Goal: Transaction & Acquisition: Purchase product/service

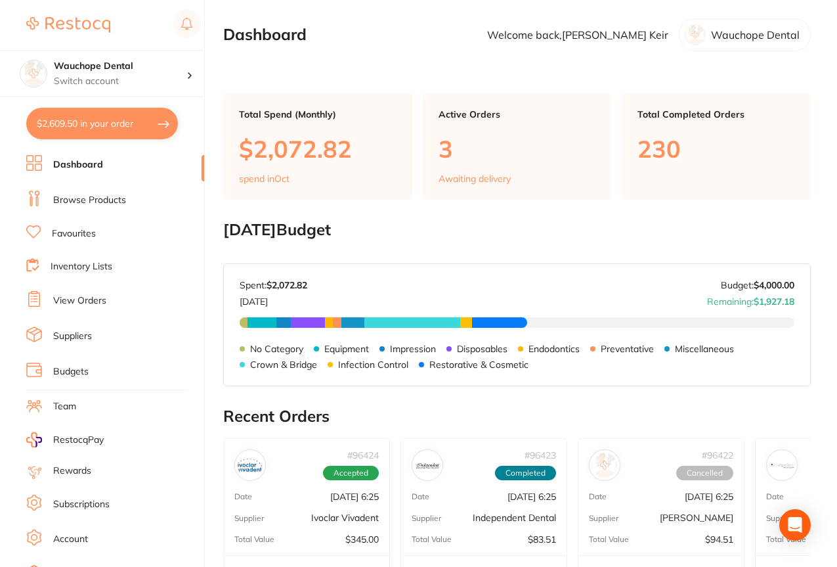
click at [101, 129] on button "$2,609.50 in your order" at bounding box center [102, 124] width 152 height 32
checkbox input "true"
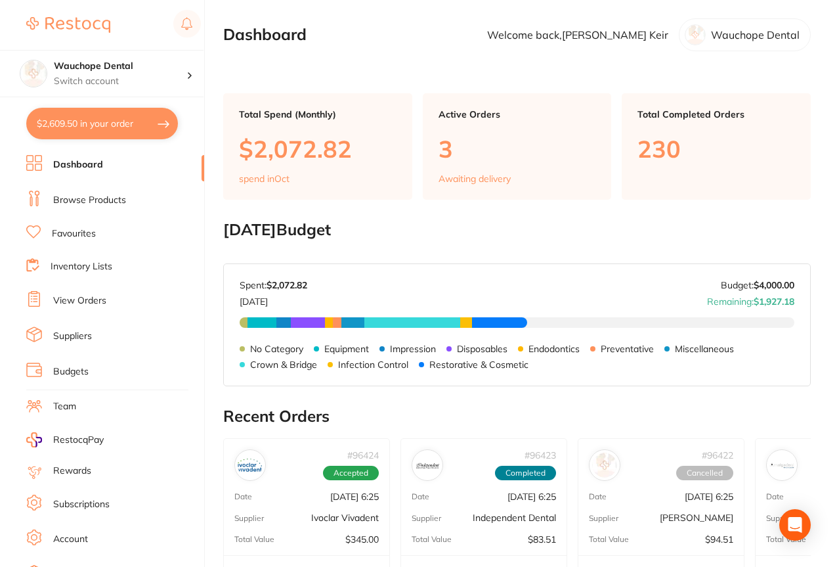
checkbox input "true"
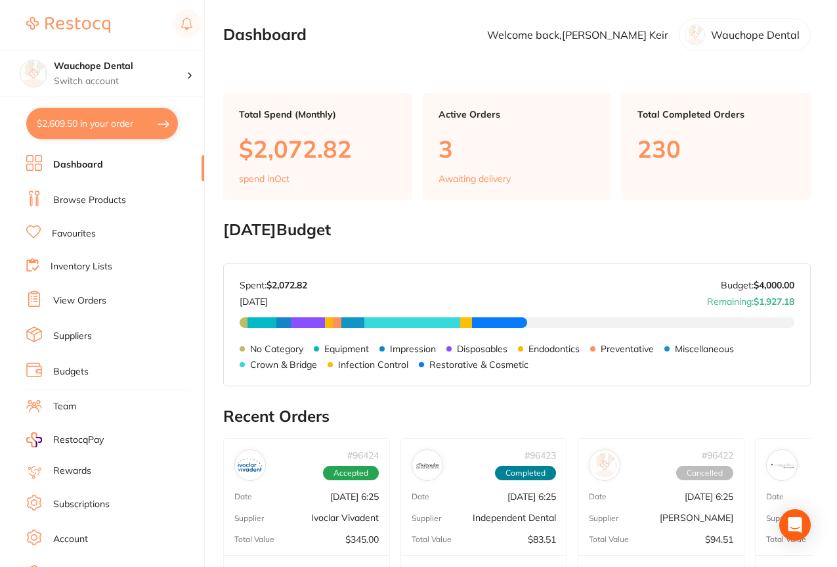
checkbox input "true"
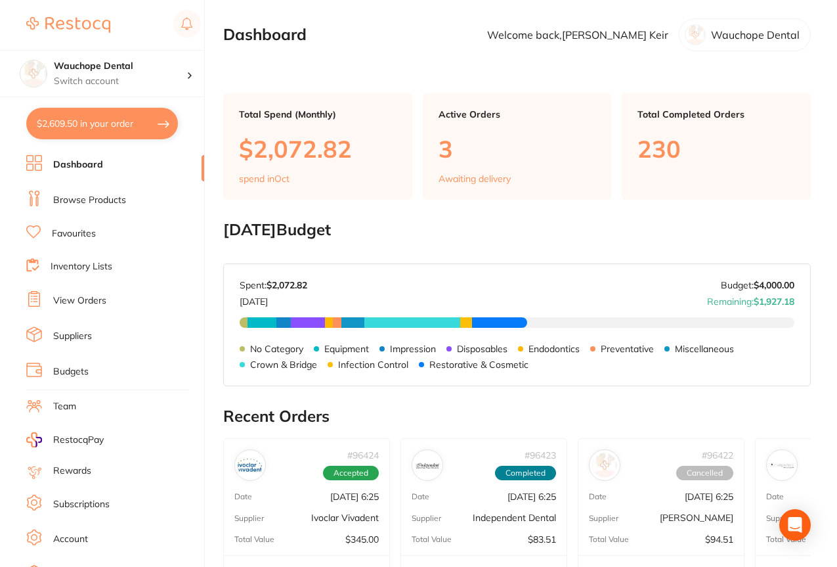
checkbox input "true"
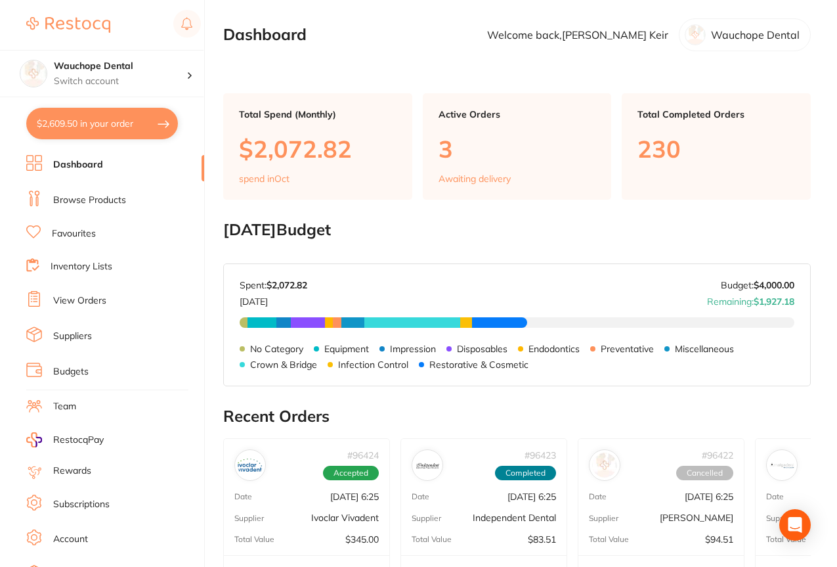
checkbox input "true"
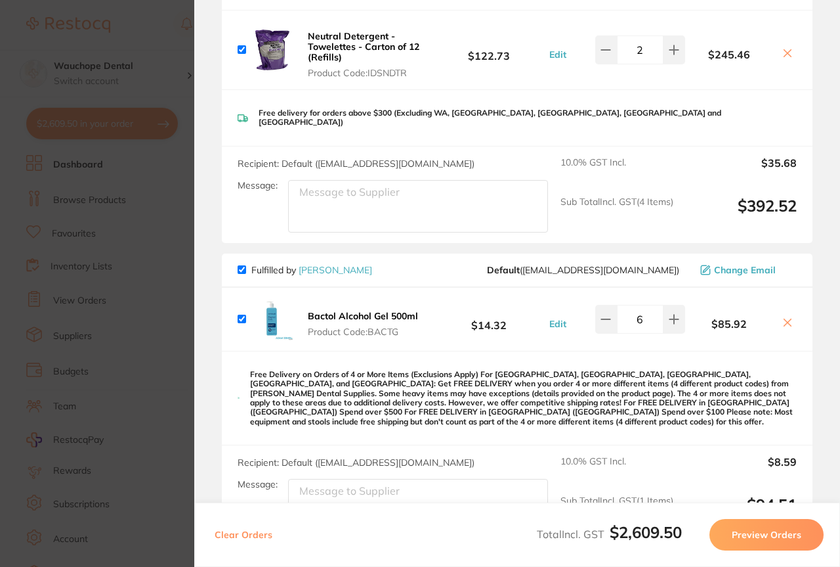
scroll to position [2111, 0]
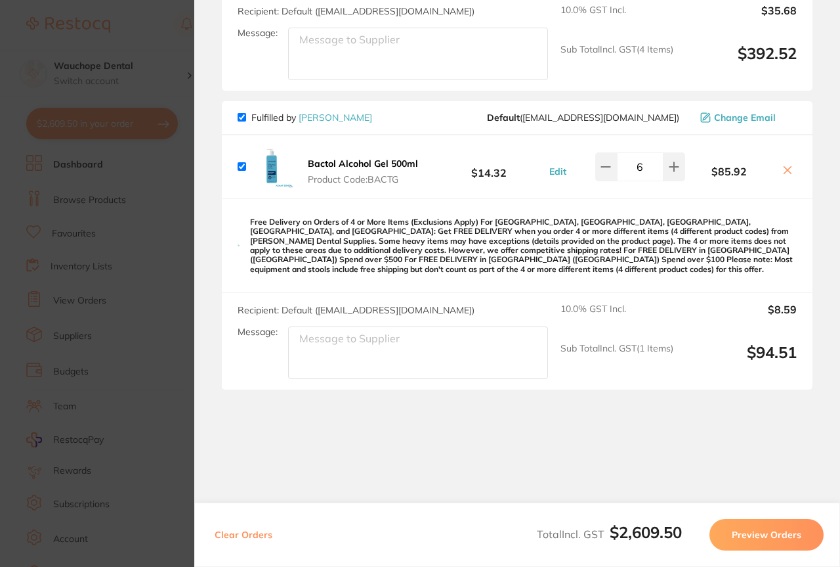
click at [787, 165] on icon at bounding box center [788, 170] width 11 height 11
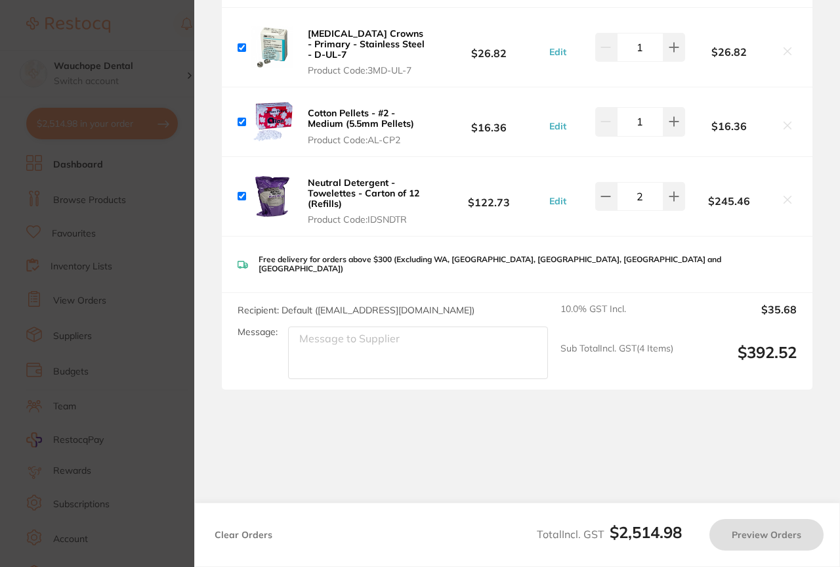
checkbox input "true"
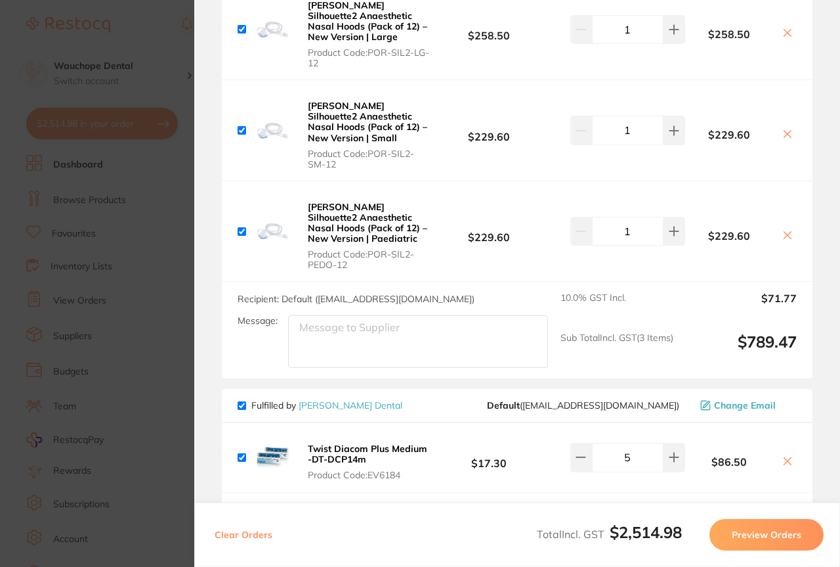
scroll to position [53, 0]
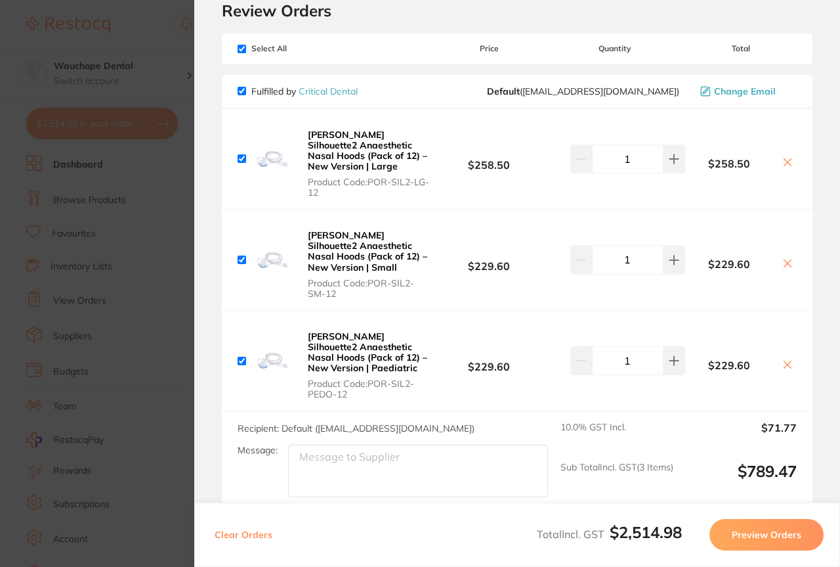
click at [243, 93] on input "checkbox" at bounding box center [242, 91] width 9 height 9
checkbox input "false"
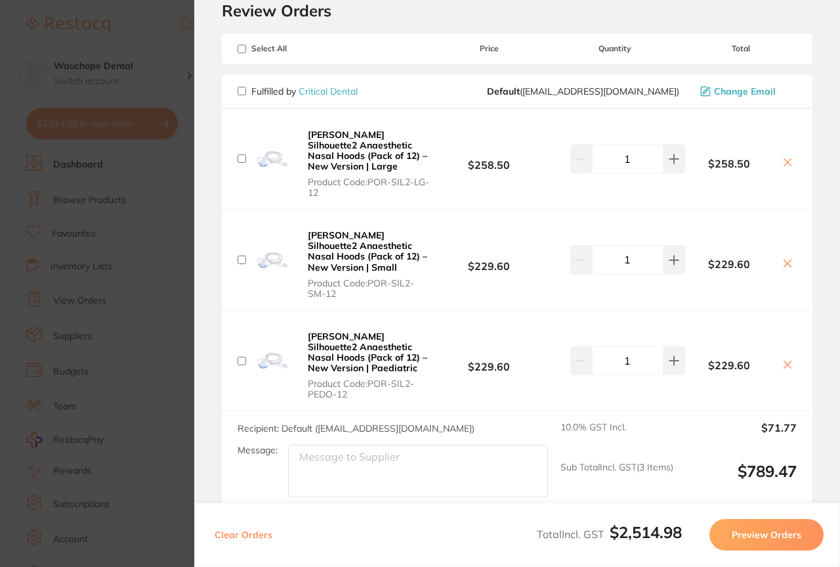
checkbox input "false"
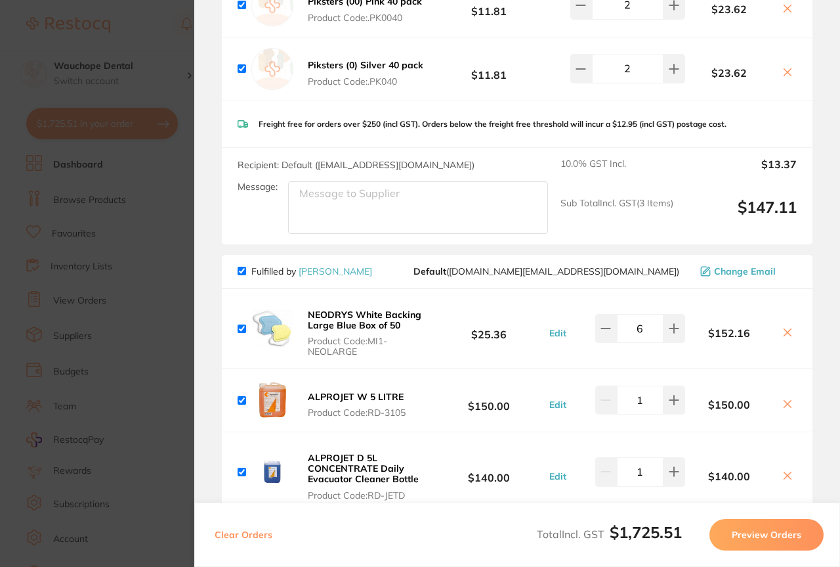
scroll to position [709, 0]
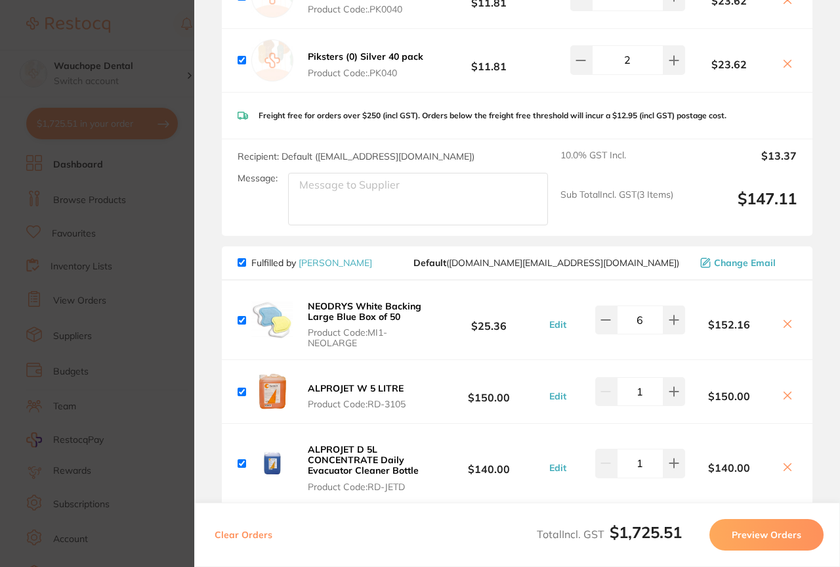
click at [242, 259] on input "checkbox" at bounding box center [242, 262] width 9 height 9
checkbox input "false"
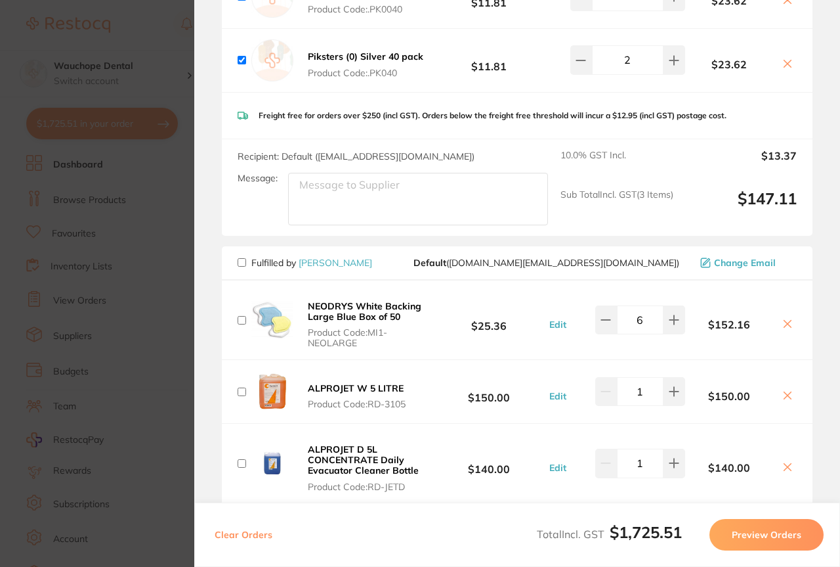
checkbox input "false"
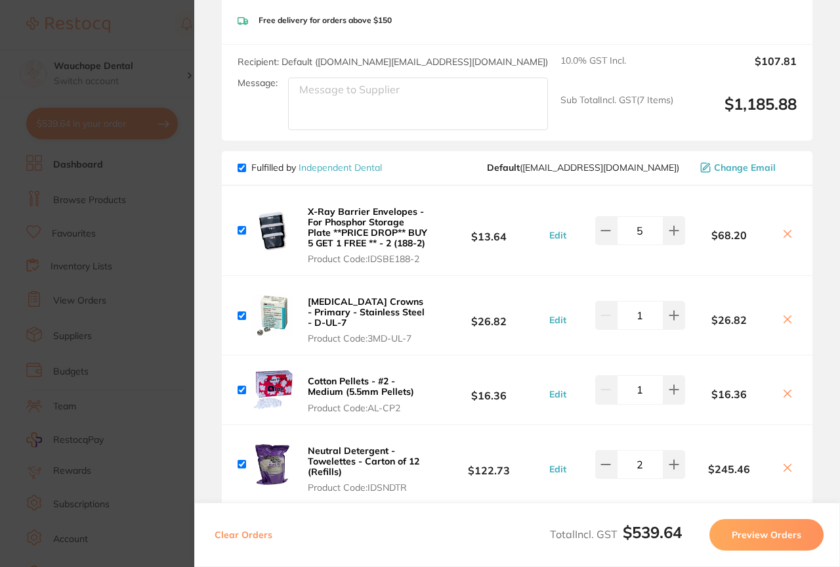
scroll to position [1698, 0]
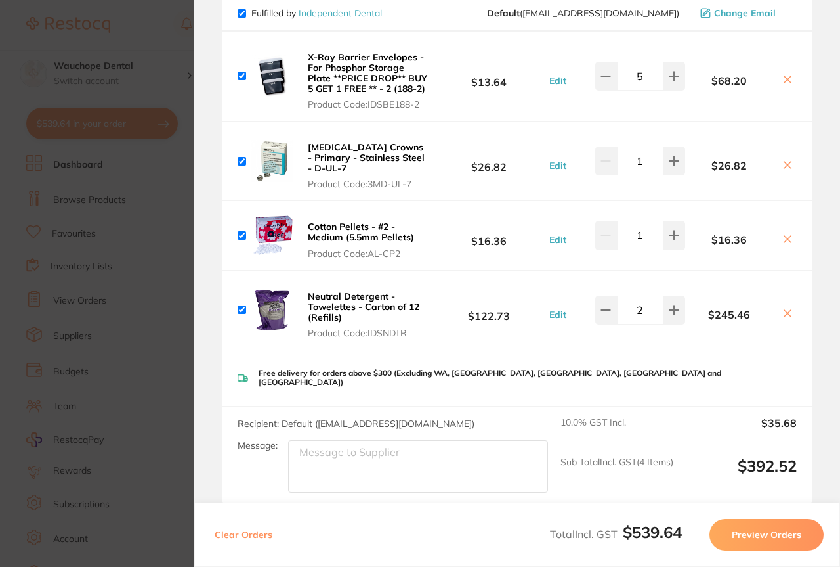
click at [158, 376] on section "Update RRP Set your pre negotiated price for this item. Item Agreed RRP (excl. …" at bounding box center [420, 283] width 840 height 567
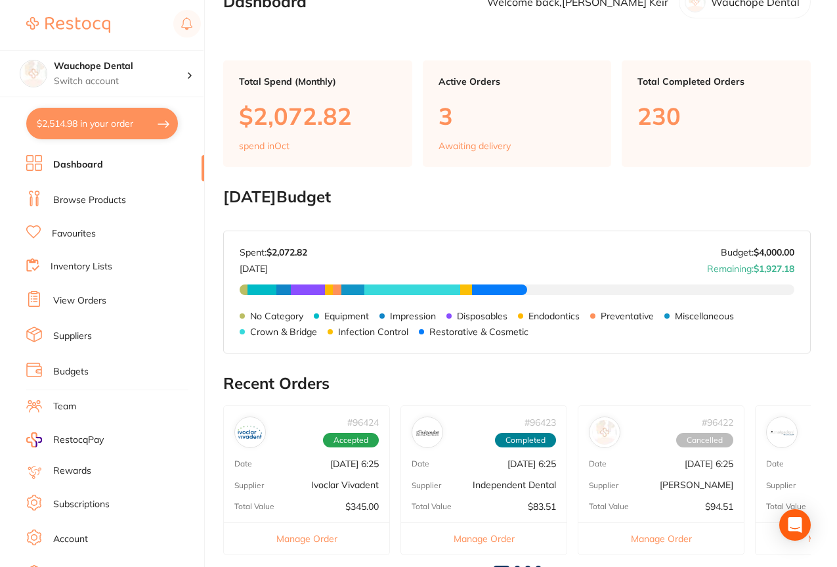
click at [84, 200] on link "Browse Products" at bounding box center [89, 200] width 73 height 13
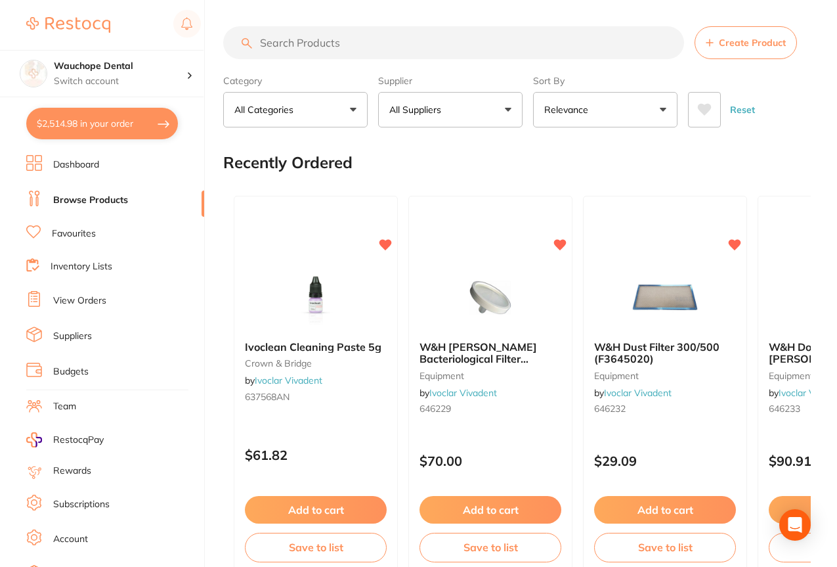
click at [322, 37] on input "search" at bounding box center [453, 42] width 461 height 33
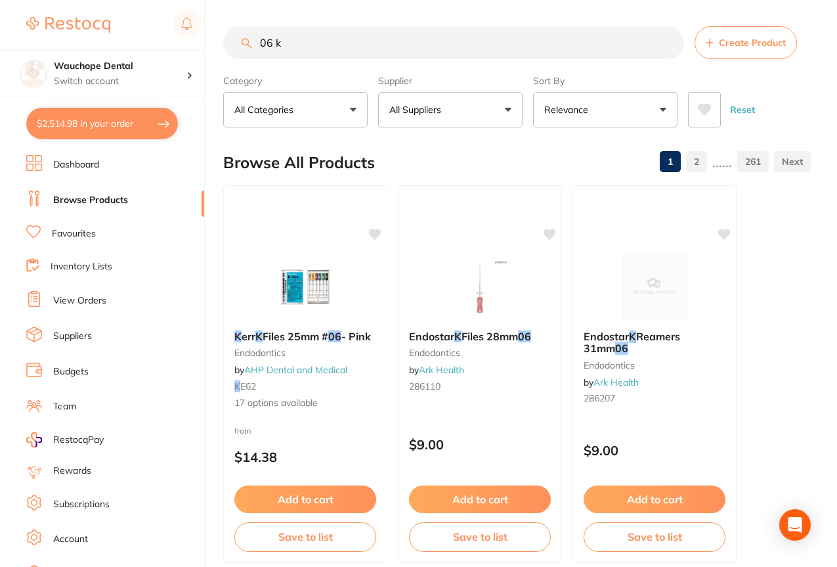
type input "06 k"
click at [406, 118] on button "All Suppliers" at bounding box center [450, 109] width 144 height 35
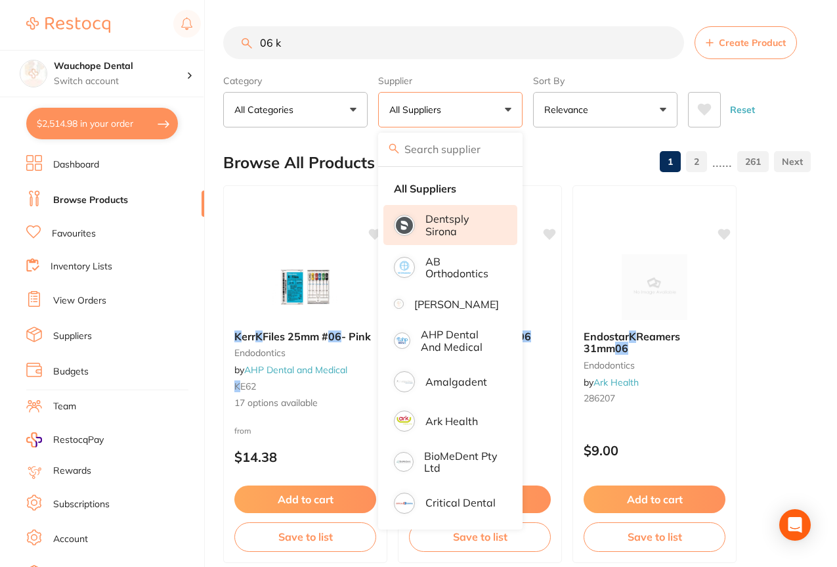
click at [425, 214] on p "Dentsply Sirona" at bounding box center [462, 225] width 74 height 24
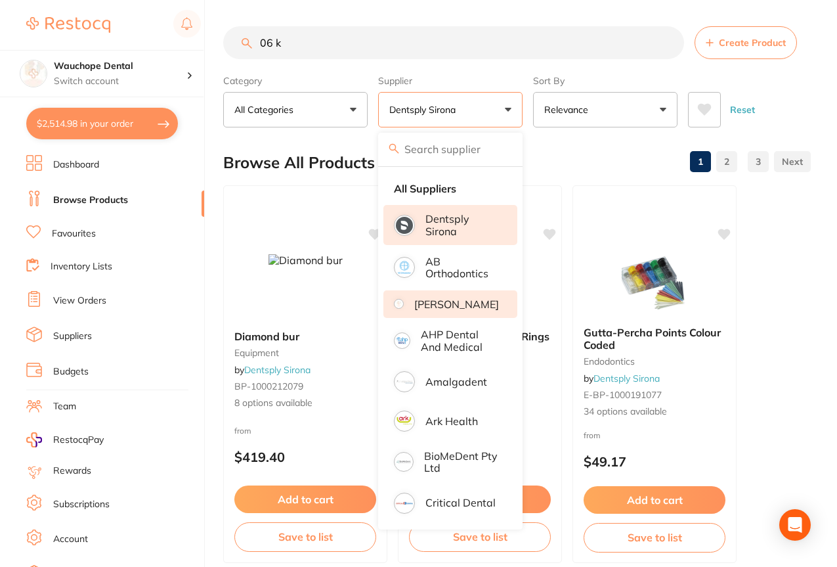
click at [438, 303] on p "[PERSON_NAME]" at bounding box center [456, 304] width 85 height 12
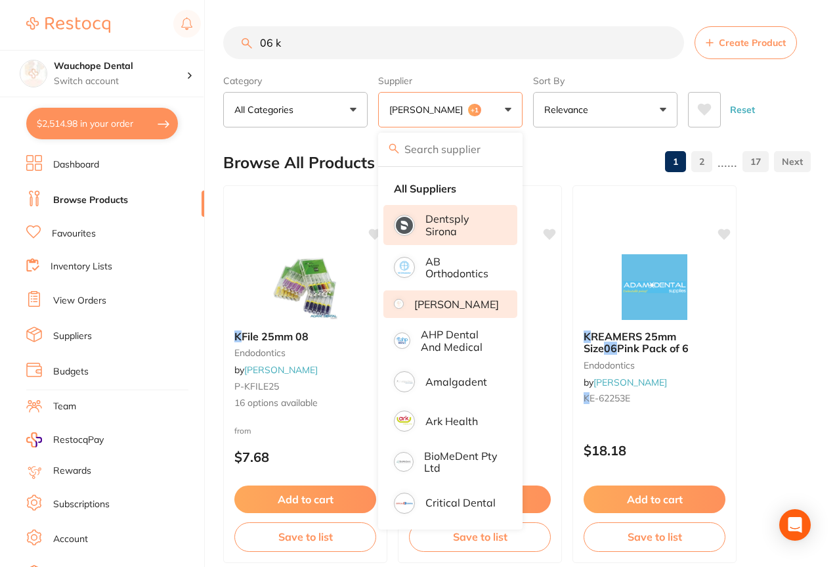
click at [446, 146] on input "search" at bounding box center [450, 149] width 144 height 33
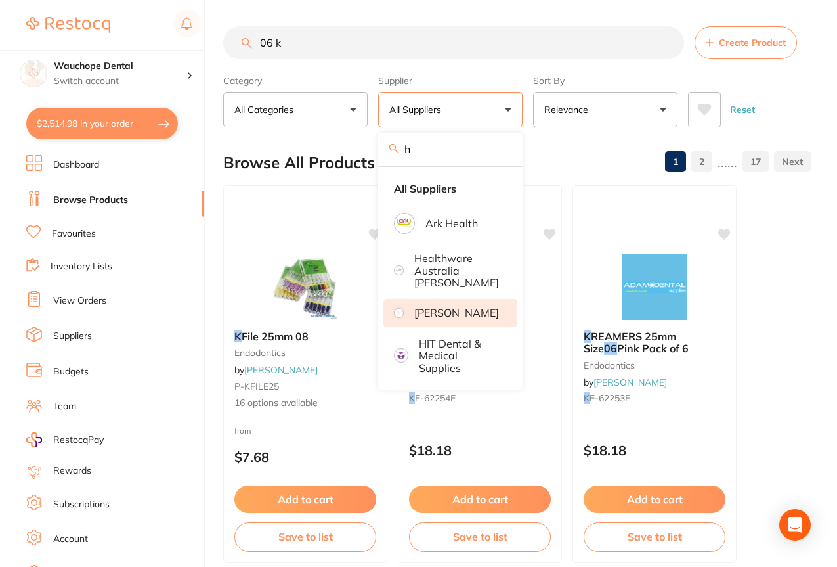
type input "h"
click at [443, 312] on p "[PERSON_NAME]" at bounding box center [456, 313] width 85 height 12
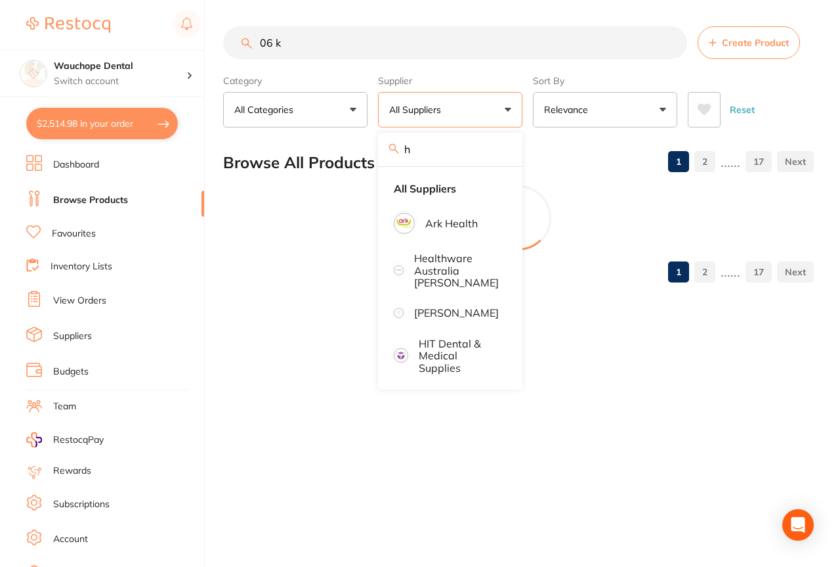
click at [437, 150] on input "h" at bounding box center [450, 149] width 144 height 33
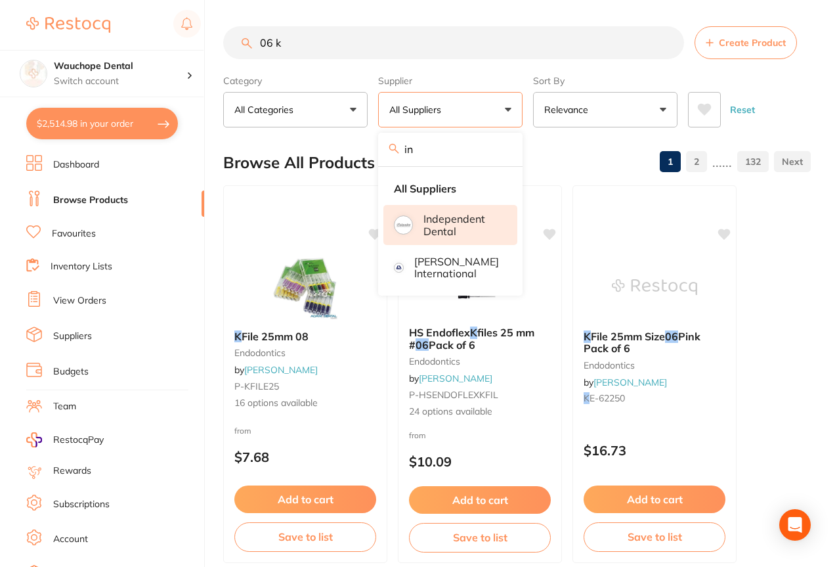
click at [454, 230] on p "Independent Dental" at bounding box center [460, 225] width 75 height 24
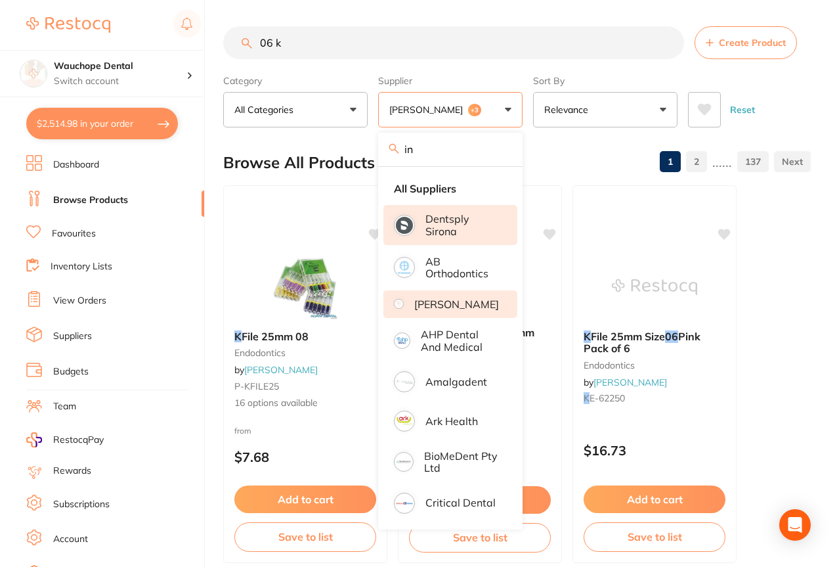
click at [614, 163] on div "Browse All Products 1 2 ...... 137" at bounding box center [517, 162] width 588 height 44
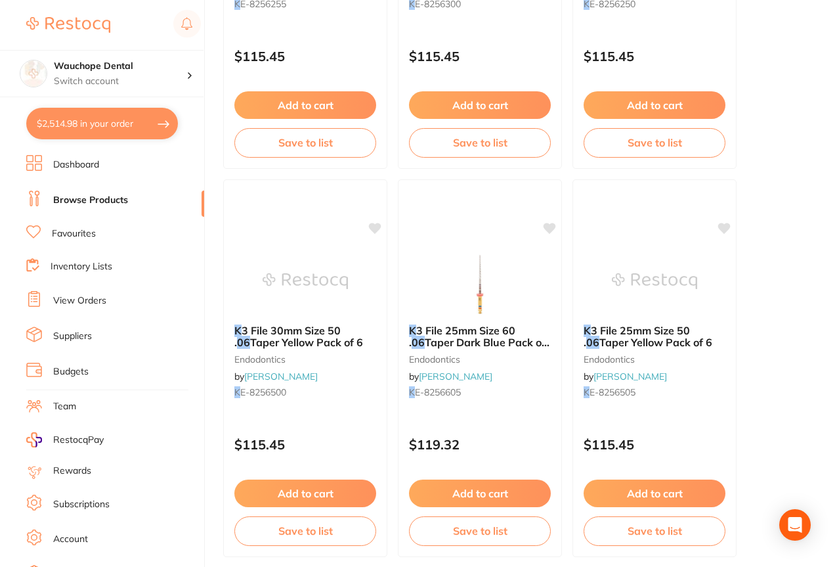
scroll to position [6660, 0]
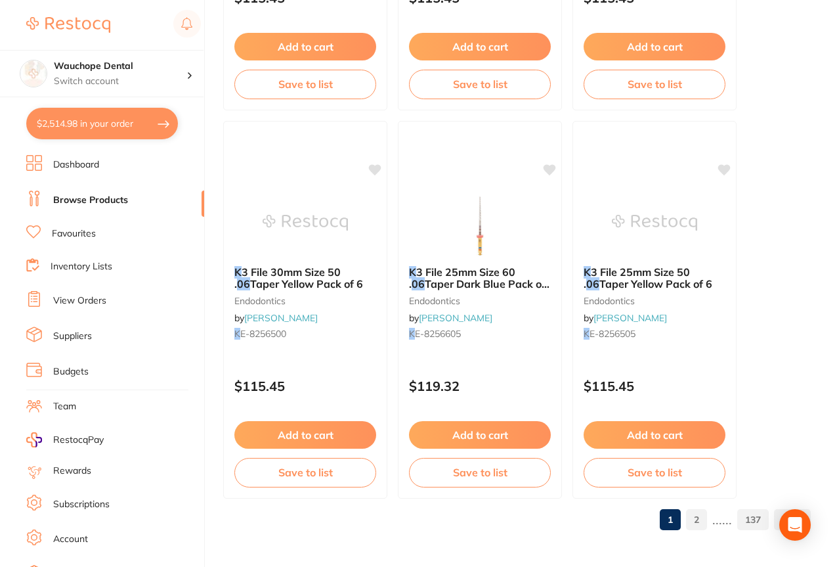
click at [697, 517] on link "2" at bounding box center [696, 519] width 21 height 26
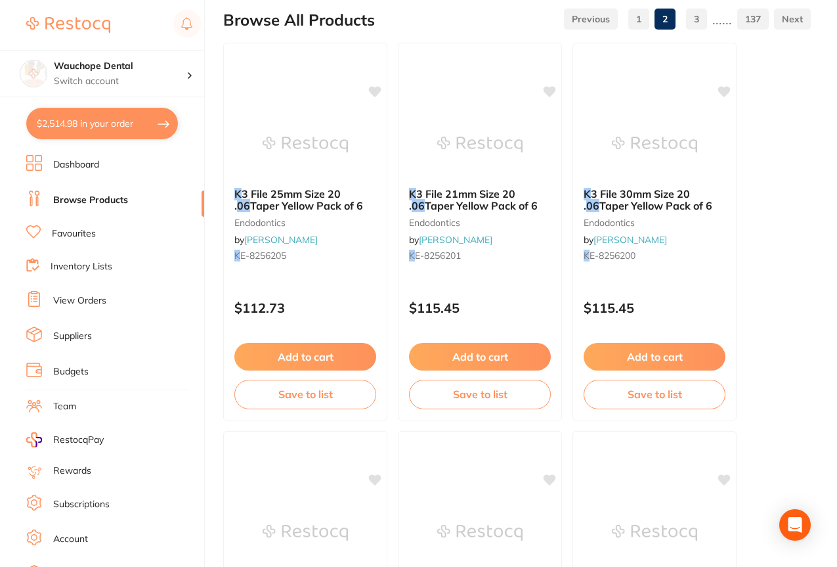
scroll to position [0, 0]
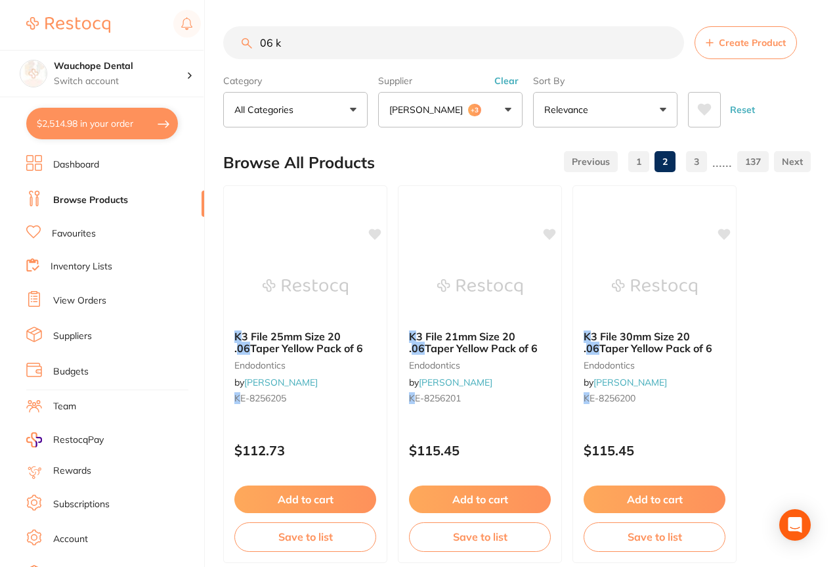
click at [463, 121] on button "[PERSON_NAME] +3" at bounding box center [450, 109] width 144 height 35
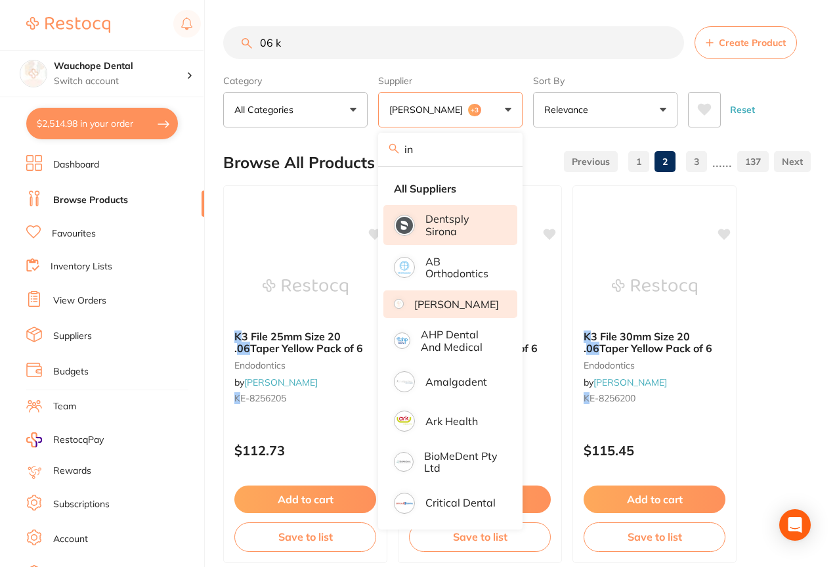
click at [446, 149] on input "in" at bounding box center [450, 149] width 144 height 33
type input "i"
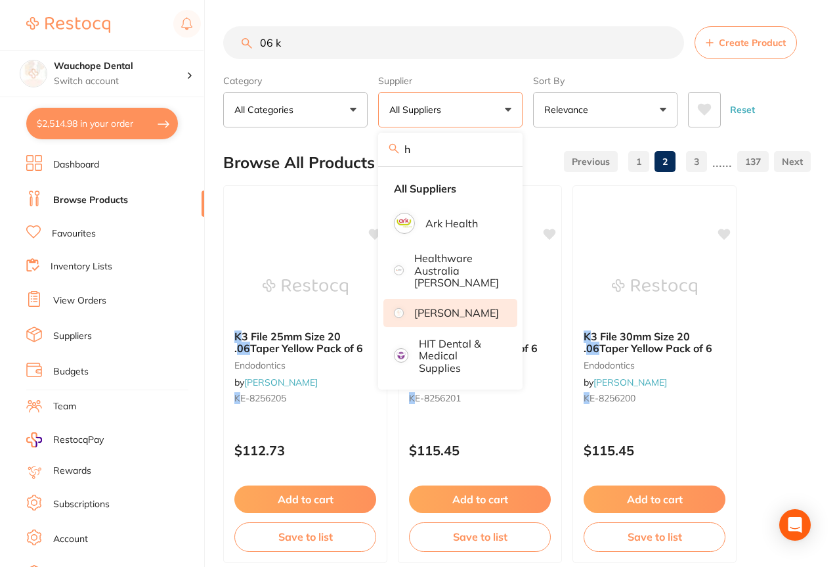
type input "h"
click at [450, 307] on p "[PERSON_NAME]" at bounding box center [456, 313] width 85 height 12
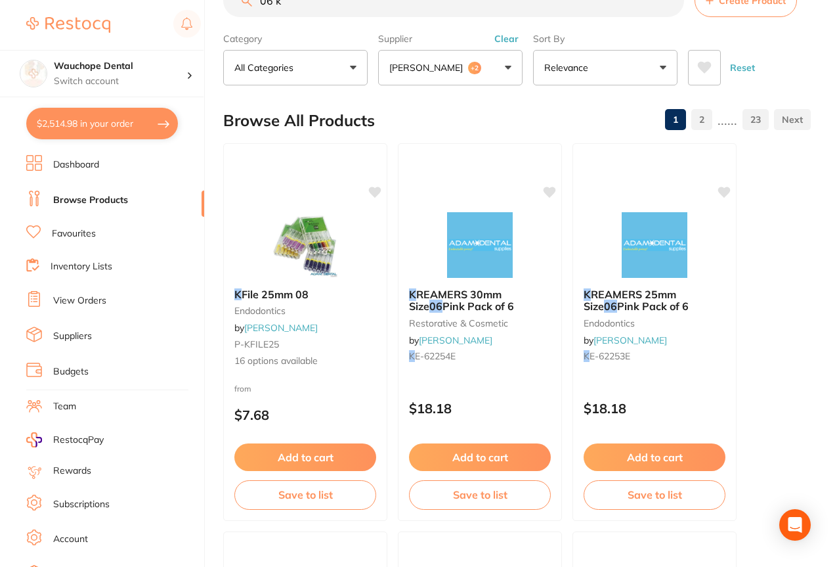
scroll to position [26, 0]
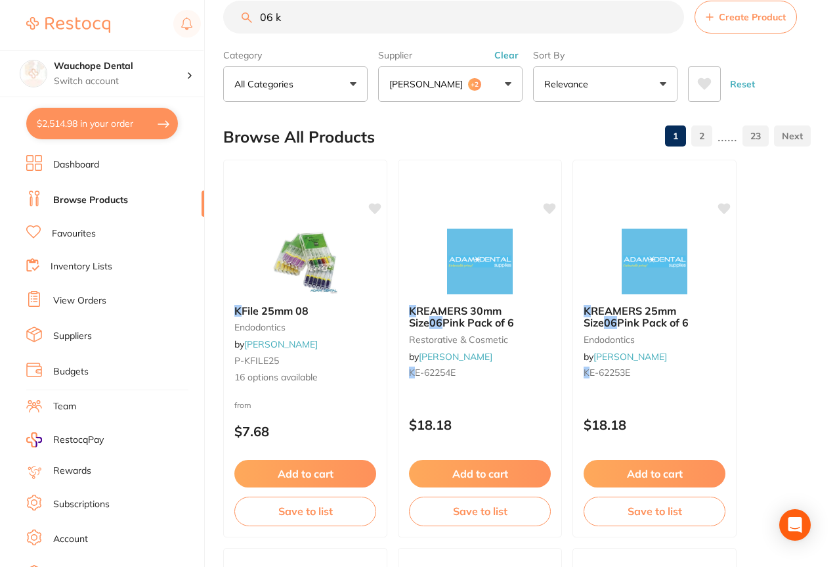
click at [469, 64] on div "Supplier [PERSON_NAME] +2 h All Suppliers Dentsply Sirona AB Orthodontics [PERS…" at bounding box center [450, 73] width 144 height 58
click at [471, 81] on button "[PERSON_NAME] +2" at bounding box center [450, 83] width 144 height 35
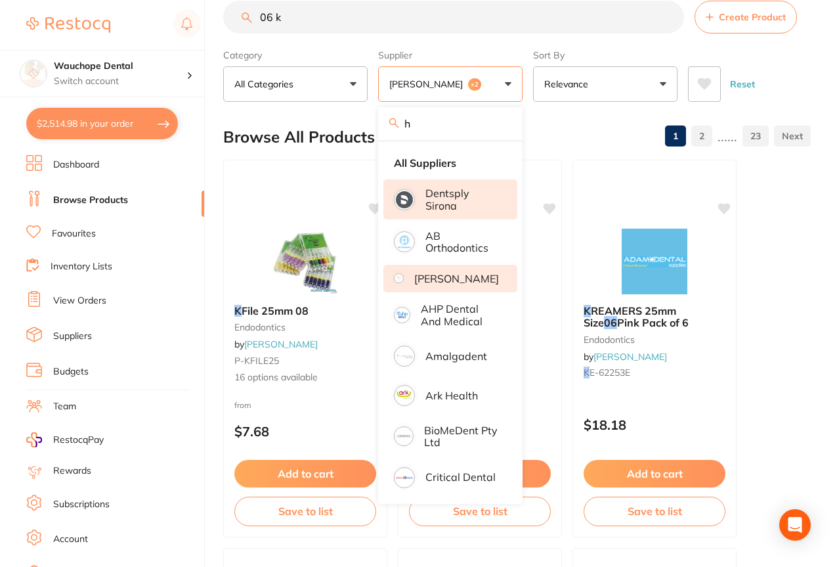
click at [458, 291] on li "[PERSON_NAME]" at bounding box center [450, 279] width 134 height 28
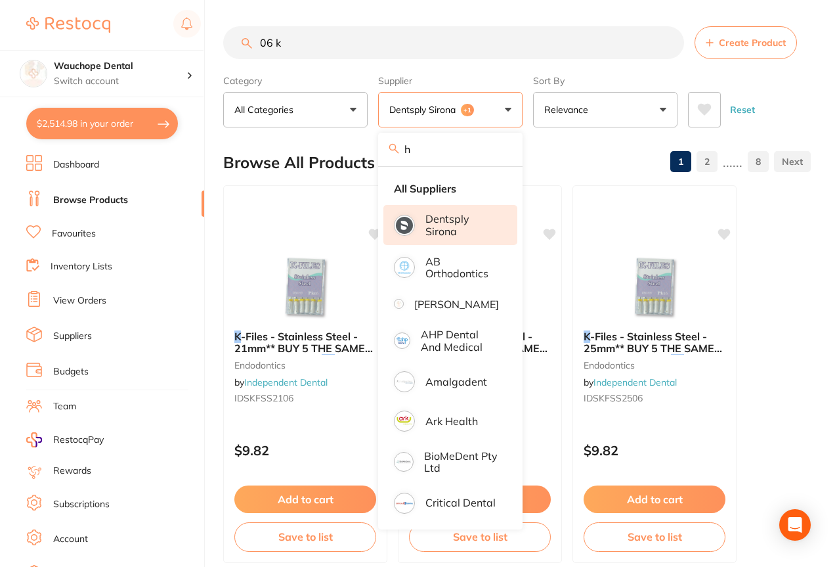
click at [462, 225] on p "Dentsply Sirona" at bounding box center [462, 225] width 74 height 24
click at [574, 150] on div "Browse All Products 1 2 ...... 6" at bounding box center [517, 162] width 588 height 44
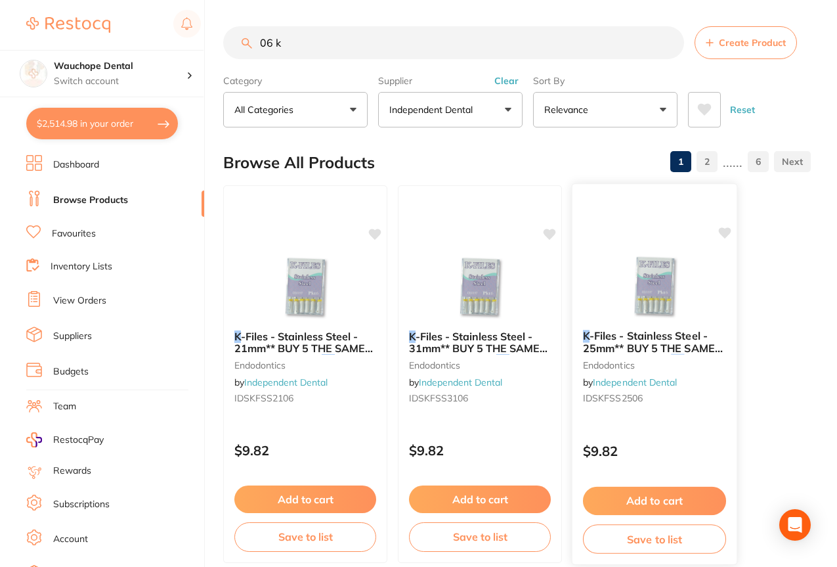
click at [614, 296] on img at bounding box center [654, 286] width 86 height 66
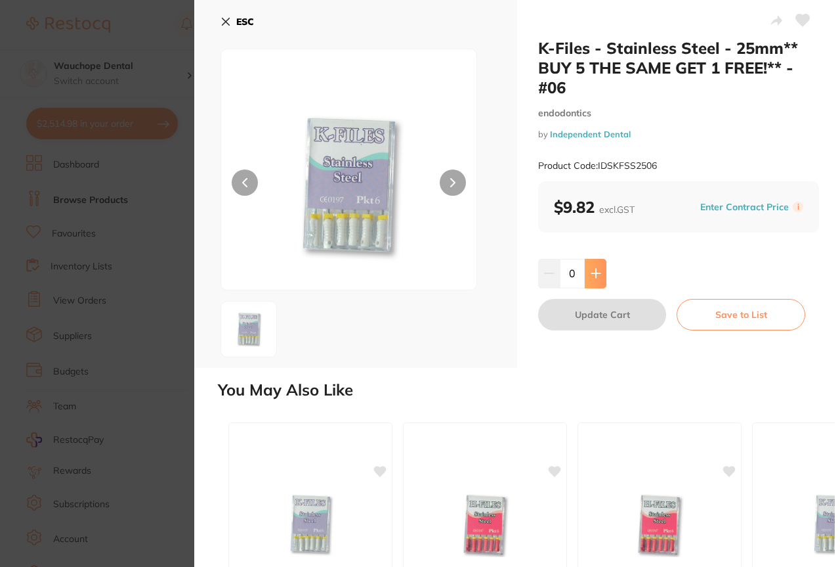
click at [591, 274] on icon at bounding box center [595, 273] width 9 height 9
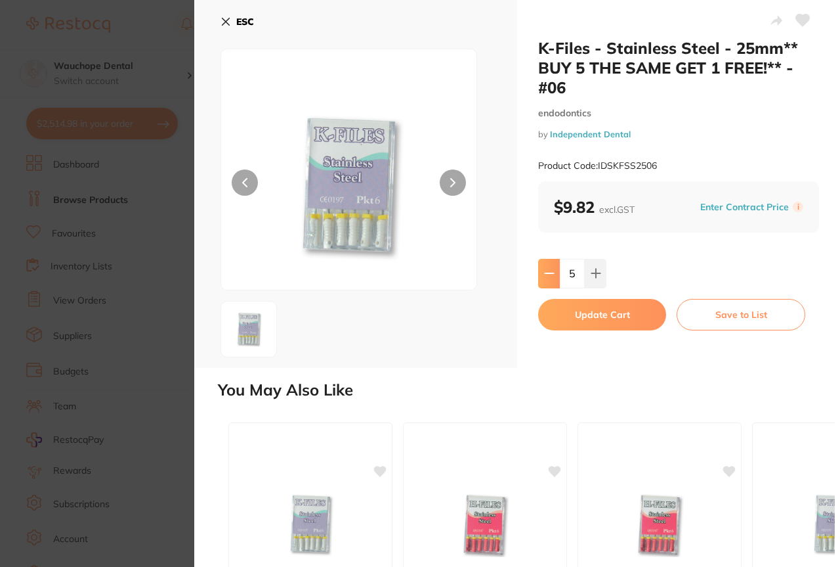
click at [549, 268] on icon at bounding box center [549, 273] width 11 height 11
type input "2"
click at [574, 315] on button "Update Cart" at bounding box center [602, 315] width 128 height 32
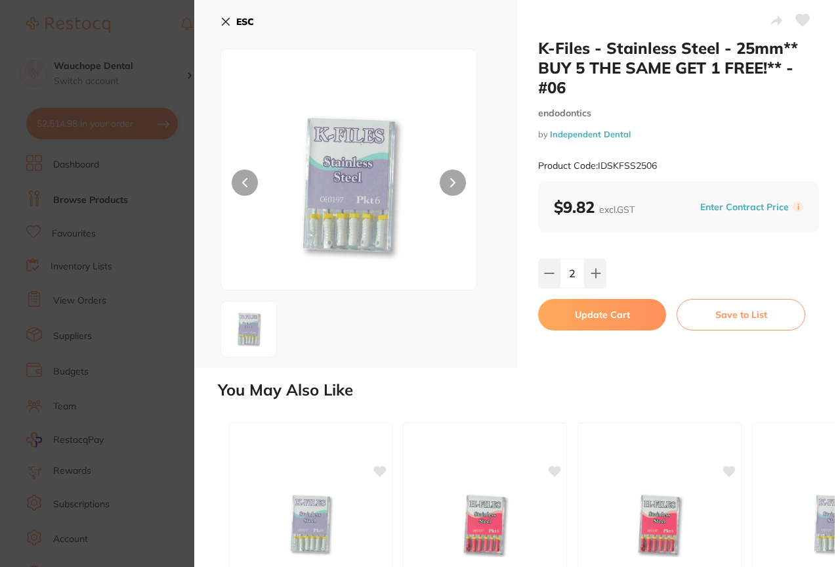
checkbox input "false"
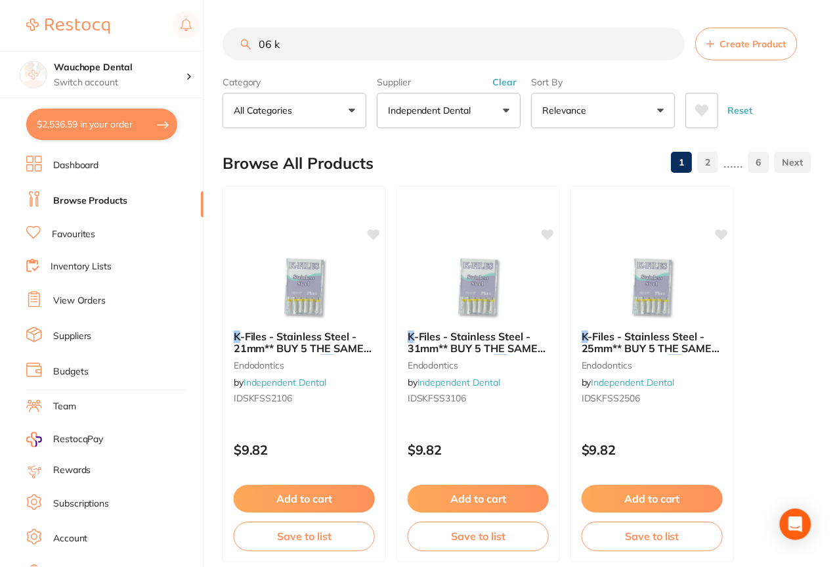
scroll to position [26, 0]
